Goal: Obtain resource: Download file/media

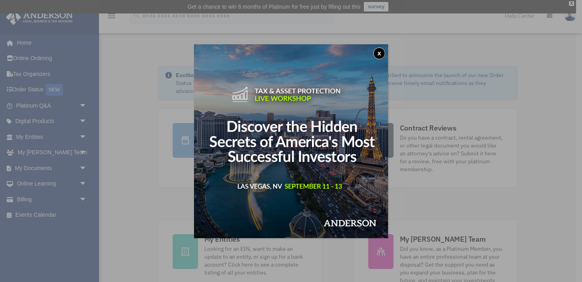
click at [382, 53] on button "x" at bounding box center [379, 53] width 12 height 12
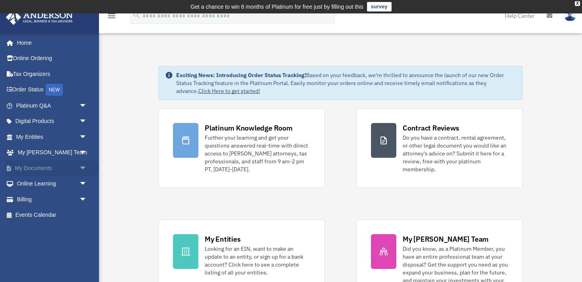
click at [79, 167] on span "arrow_drop_down" at bounding box center [87, 168] width 16 height 16
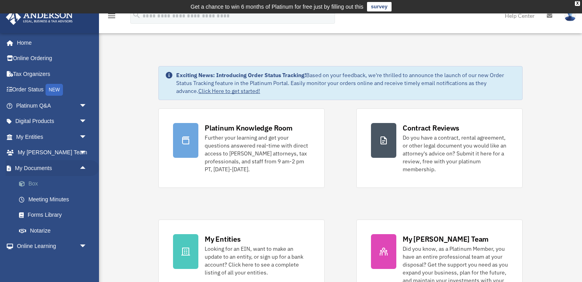
click at [56, 188] on link "Box" at bounding box center [55, 184] width 88 height 16
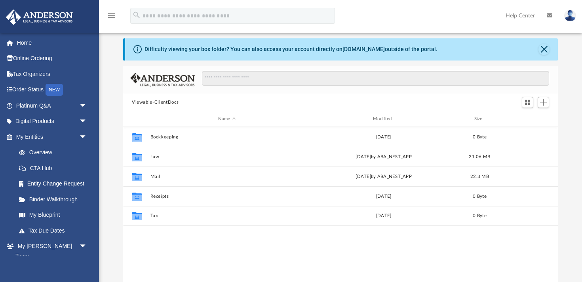
scroll to position [25, 0]
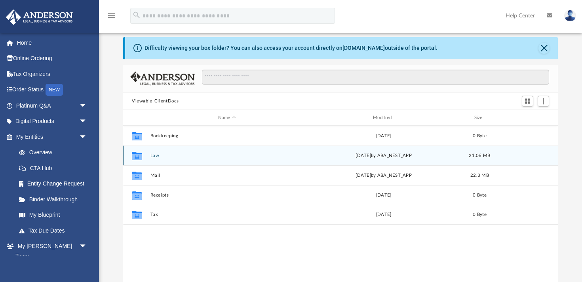
click at [137, 150] on icon "Collaborated Folder" at bounding box center [137, 156] width 13 height 13
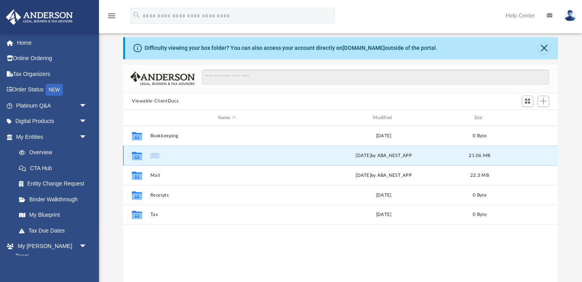
click at [155, 153] on button "Law" at bounding box center [226, 155] width 153 height 5
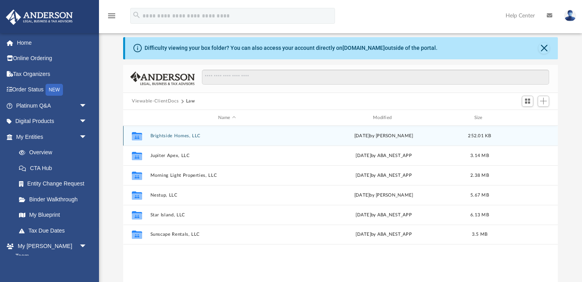
click at [187, 137] on button "Brightside Homes, LLC" at bounding box center [226, 135] width 153 height 5
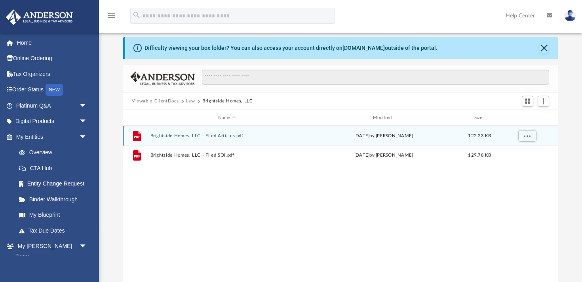
click at [187, 137] on button "Brightside Homes, LLC - Filed Articles.pdf" at bounding box center [226, 135] width 153 height 5
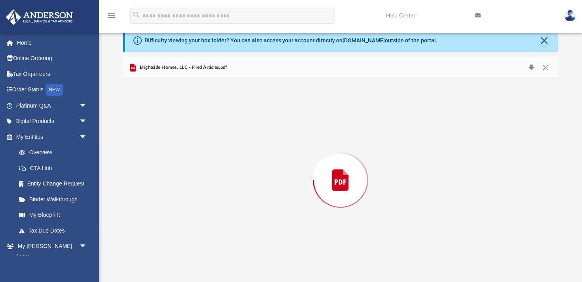
click at [187, 137] on div "Preview" at bounding box center [340, 180] width 435 height 204
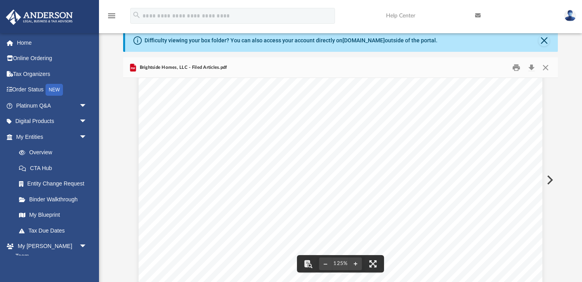
scroll to position [37, 0]
